Goal: Task Accomplishment & Management: Manage account settings

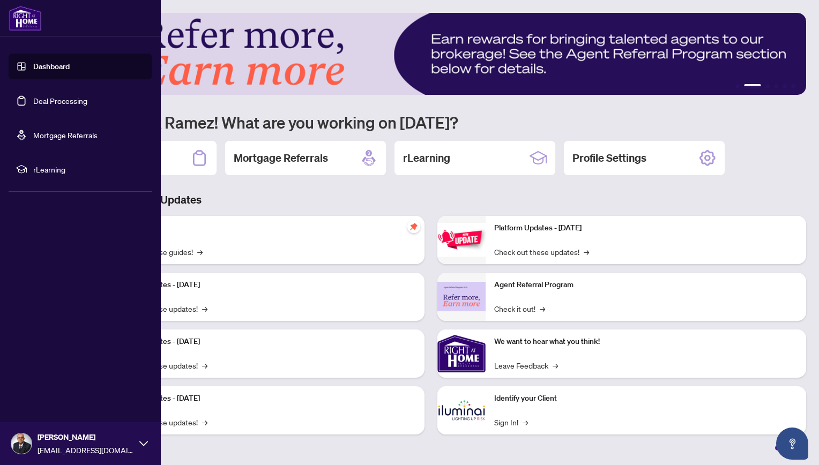
click at [79, 99] on link "Deal Processing" at bounding box center [60, 101] width 54 height 10
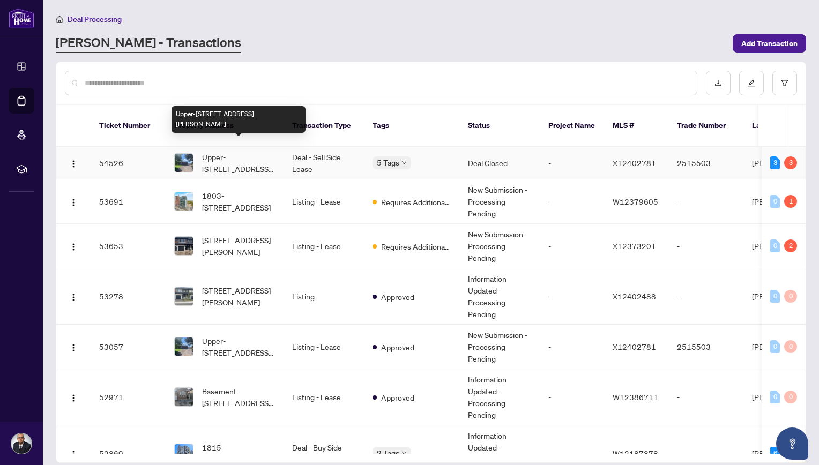
click at [232, 151] on span "Upper-[STREET_ADDRESS][PERSON_NAME]" at bounding box center [238, 163] width 73 height 24
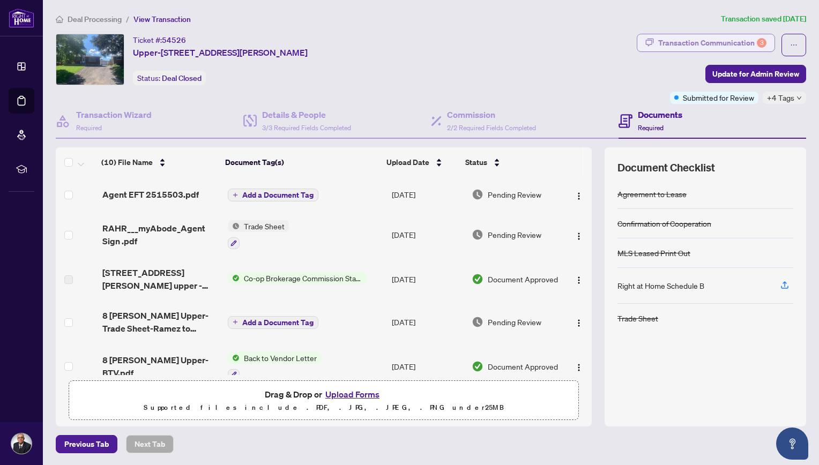
click at [710, 41] on div "Transaction Communication 3" at bounding box center [712, 42] width 108 height 17
